Goal: Transaction & Acquisition: Purchase product/service

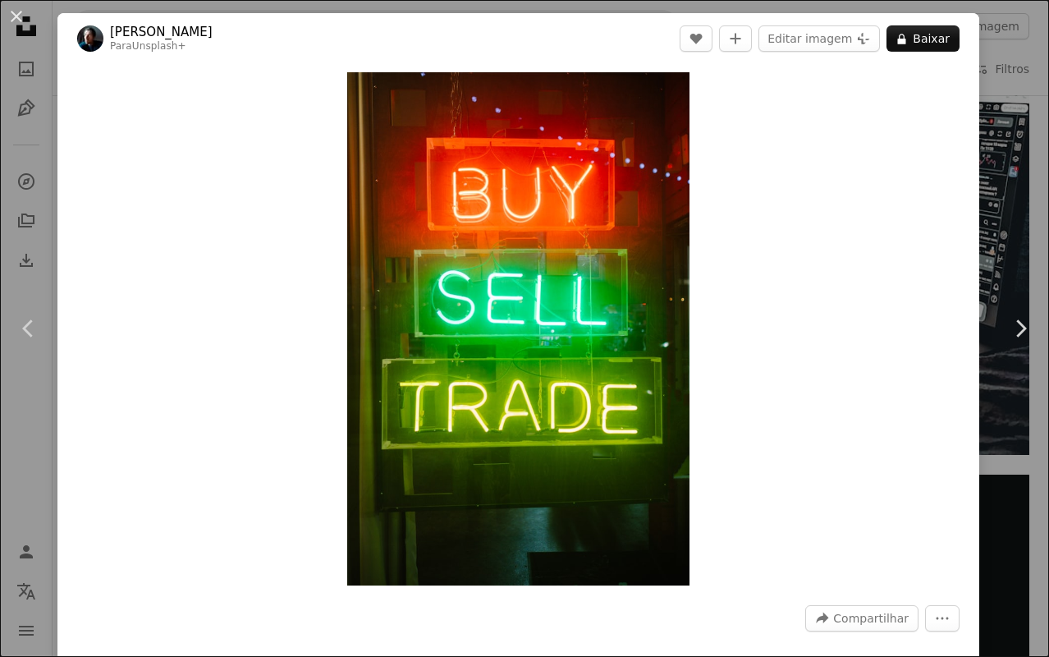
scroll to position [4316, 0]
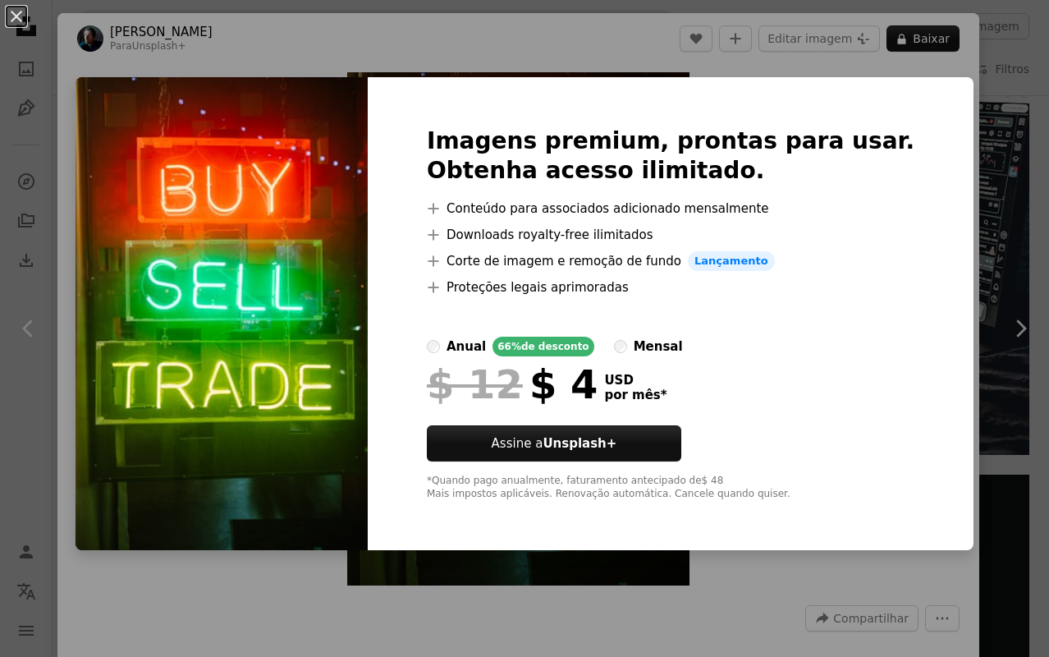
drag, startPoint x: 961, startPoint y: 187, endPoint x: 712, endPoint y: 295, distance: 271.8
click at [961, 187] on div "An X shape Imagens premium, prontas para usar. Obtenha acesso ilimitado. A plus…" at bounding box center [524, 328] width 1049 height 657
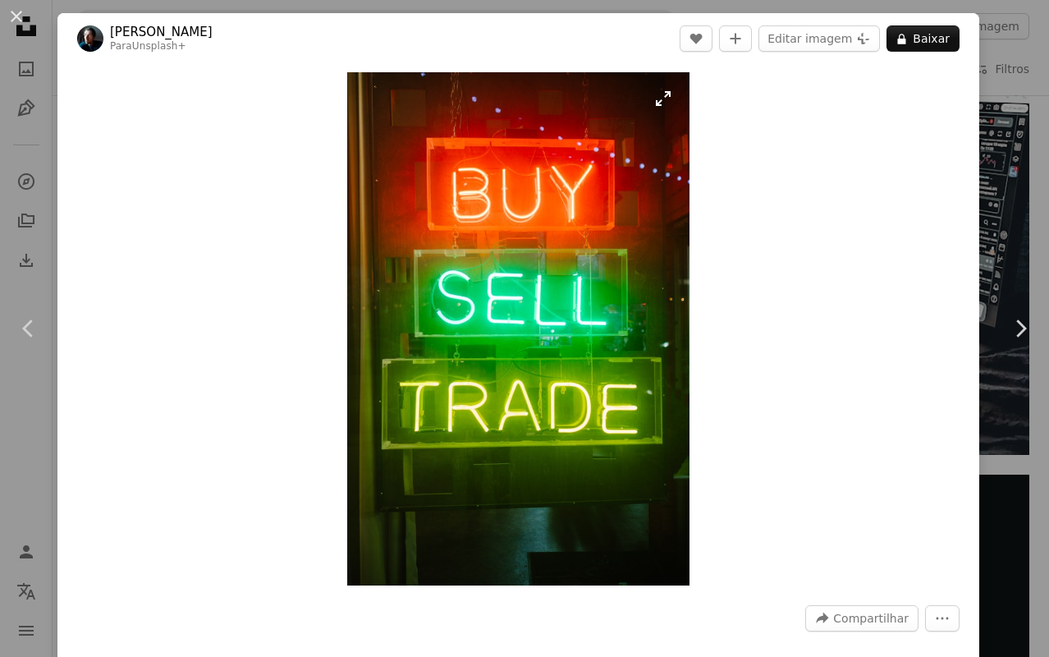
click at [676, 104] on img "Ampliar esta imagem" at bounding box center [518, 328] width 342 height 513
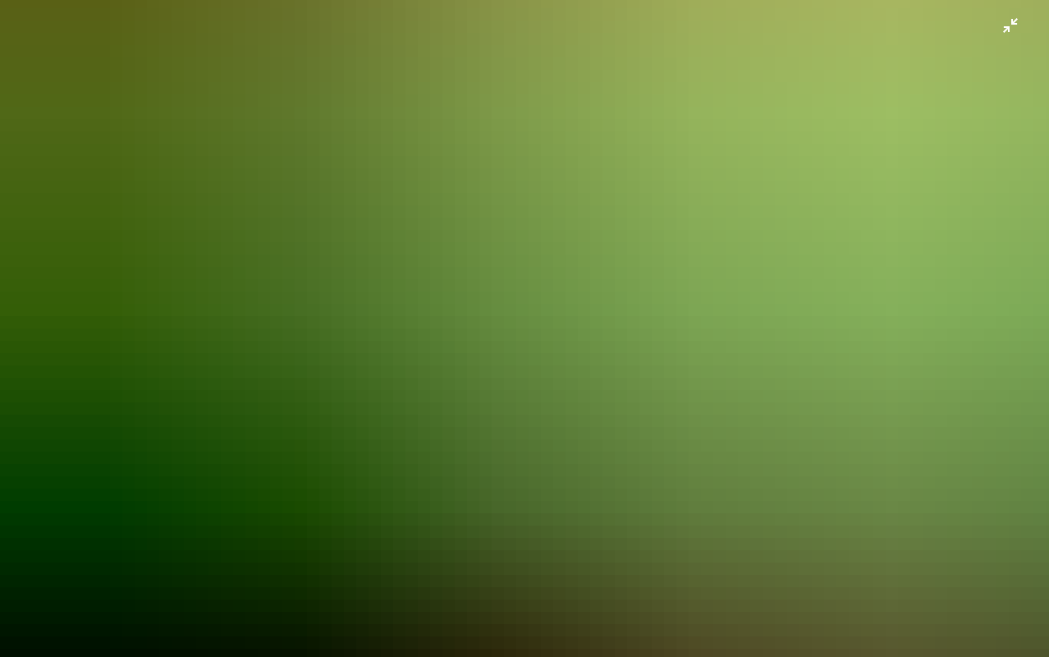
scroll to position [899, 0]
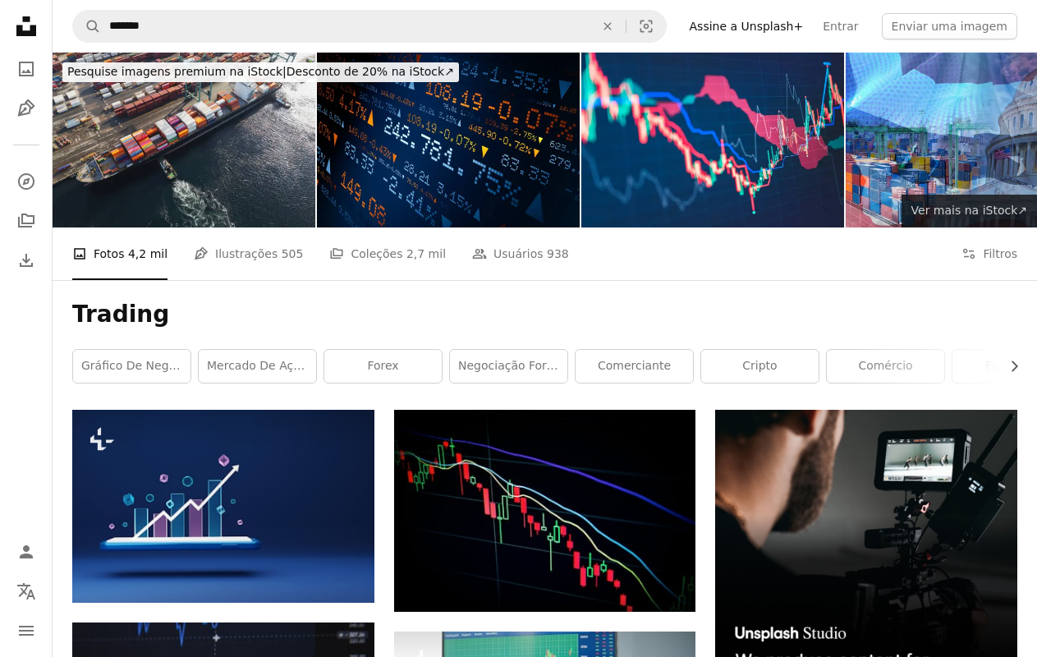
click at [978, 209] on span "Ver mais na iStock ↗" at bounding box center [969, 210] width 116 height 13
